Goal: Information Seeking & Learning: Check status

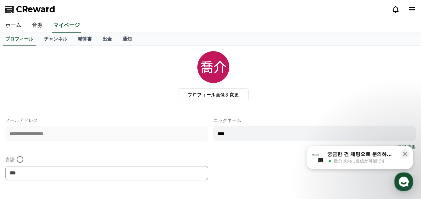
click at [365, 154] on div "궁금한 건 채팅으로 문의하세요" at bounding box center [361, 154] width 69 height 7
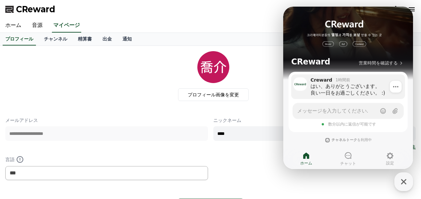
click at [359, 88] on div "はい、ありがとうございます。 良い一日をお過ごしください。 :)" at bounding box center [356, 89] width 90 height 13
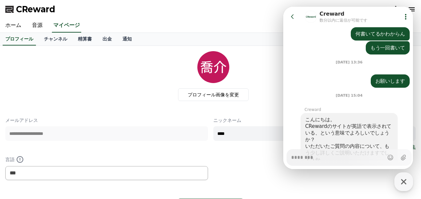
scroll to position [823, 0]
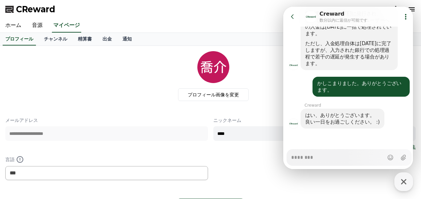
type textarea "*"
click at [295, 19] on icon at bounding box center [292, 16] width 7 height 7
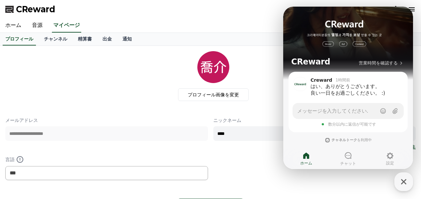
click at [251, 14] on div "CReward" at bounding box center [210, 9] width 421 height 19
click at [138, 27] on div "ホーム 音源 マイページ" at bounding box center [210, 26] width 421 height 14
click at [340, 194] on div "**********" at bounding box center [210, 133] width 411 height 165
click at [339, 190] on div "**********" at bounding box center [210, 133] width 411 height 165
click at [34, 24] on link "音源" at bounding box center [37, 26] width 21 height 14
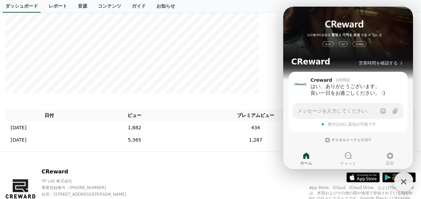
scroll to position [166, 0]
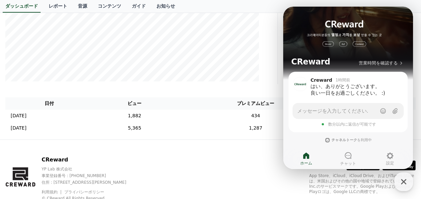
click at [223, 157] on div "CReward YP Lab 株式会社 事業登録番号 : [PHONE_NUMBER] 住所 : [STREET_ADDRESS][PERSON_NAME] …" at bounding box center [210, 181] width 421 height 83
click at [223, 148] on div "CReward YP Lab 株式会社 事業登録番号 : [PHONE_NUMBER] 住所 : [STREET_ADDRESS][PERSON_NAME] …" at bounding box center [210, 181] width 421 height 83
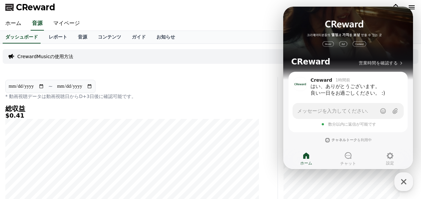
scroll to position [0, 0]
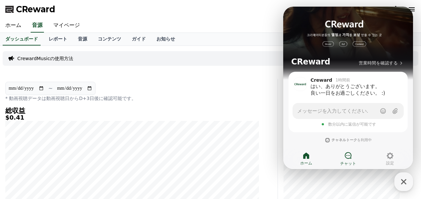
click at [351, 157] on icon at bounding box center [348, 156] width 8 height 8
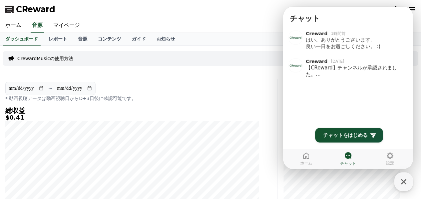
click at [227, 4] on div "CReward" at bounding box center [210, 9] width 421 height 19
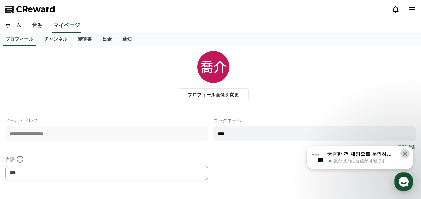
click at [407, 156] on icon at bounding box center [405, 154] width 7 height 7
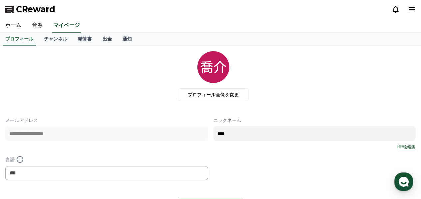
click at [395, 12] on icon at bounding box center [396, 9] width 6 height 7
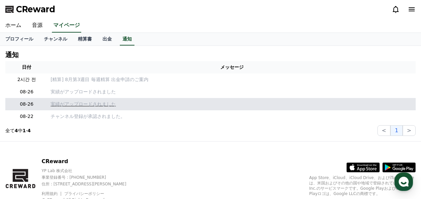
click at [88, 107] on p "実績がアップロードされました" at bounding box center [232, 104] width 363 height 7
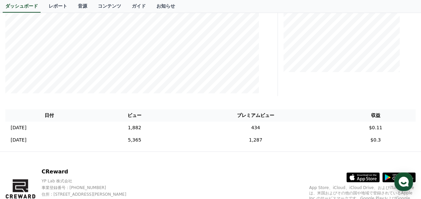
scroll to position [166, 0]
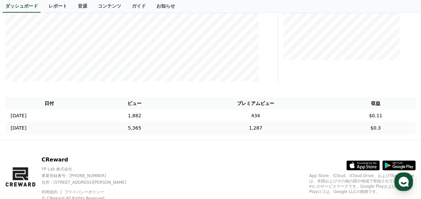
click at [94, 122] on td "2025-08-23 08/23" at bounding box center [49, 128] width 88 height 12
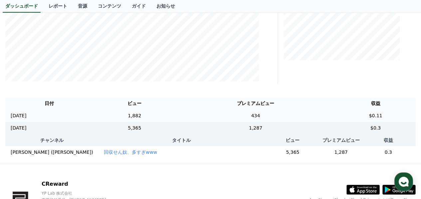
click at [94, 119] on td "2025-08-24 08/24" at bounding box center [49, 116] width 88 height 12
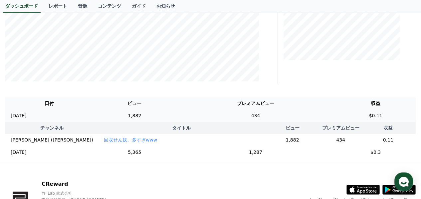
click at [94, 117] on td "2025-08-24 08/24" at bounding box center [49, 116] width 88 height 12
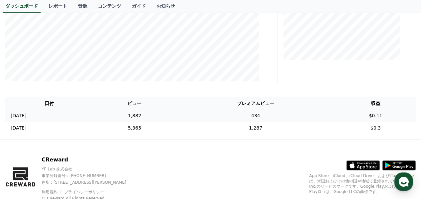
click at [136, 118] on td "1,882" at bounding box center [135, 116] width 82 height 12
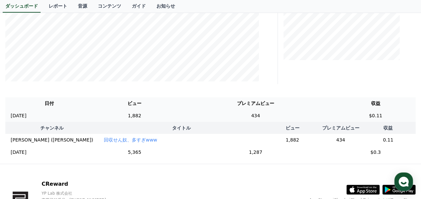
click at [136, 118] on td "1,882" at bounding box center [135, 116] width 82 height 12
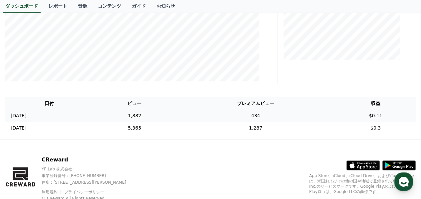
click at [136, 118] on td "1,882" at bounding box center [135, 116] width 82 height 12
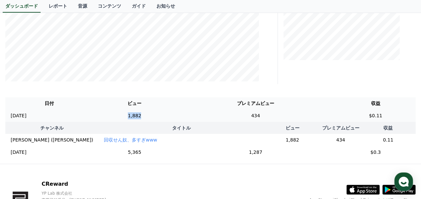
click at [136, 118] on td "1,882" at bounding box center [135, 116] width 82 height 12
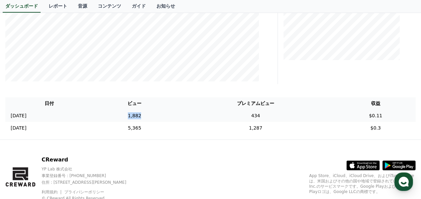
click at [136, 118] on td "1,882" at bounding box center [135, 116] width 82 height 12
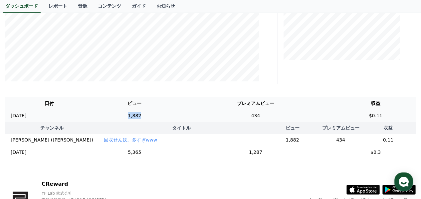
click at [136, 118] on td "1,882" at bounding box center [135, 116] width 82 height 12
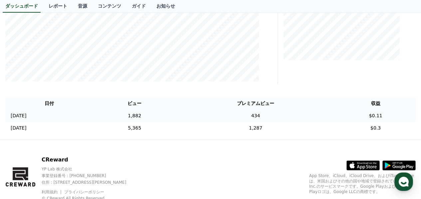
click at [136, 118] on td "1,882" at bounding box center [135, 116] width 82 height 12
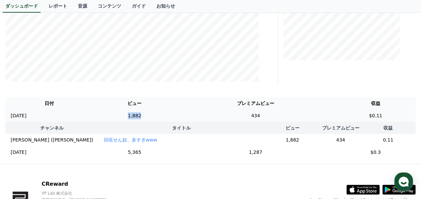
click at [136, 118] on td "1,882" at bounding box center [135, 116] width 82 height 12
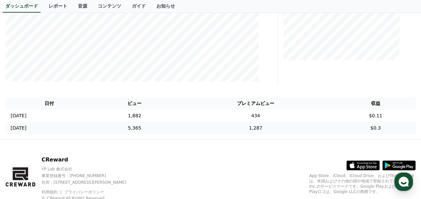
click at [131, 130] on td "5,365" at bounding box center [135, 128] width 82 height 12
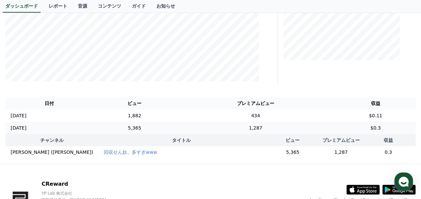
click at [94, 128] on td "2025-08-23 08/23" at bounding box center [49, 128] width 88 height 12
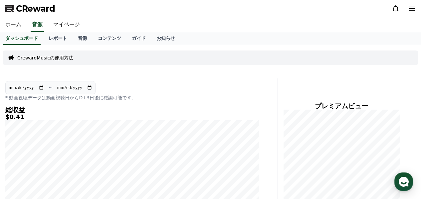
scroll to position [0, 0]
click at [73, 42] on link "音源" at bounding box center [83, 39] width 20 height 13
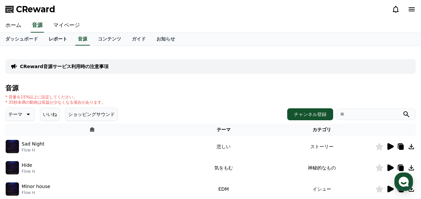
click at [51, 37] on link "レポート" at bounding box center [57, 39] width 29 height 13
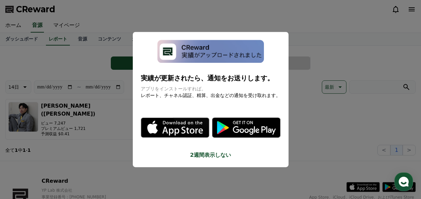
click at [309, 43] on button "close modal" at bounding box center [210, 99] width 421 height 199
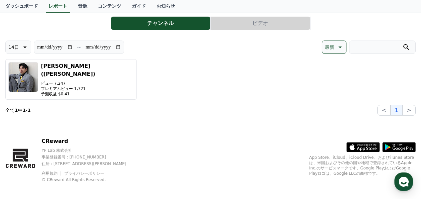
scroll to position [7, 0]
